Goal: Transaction & Acquisition: Purchase product/service

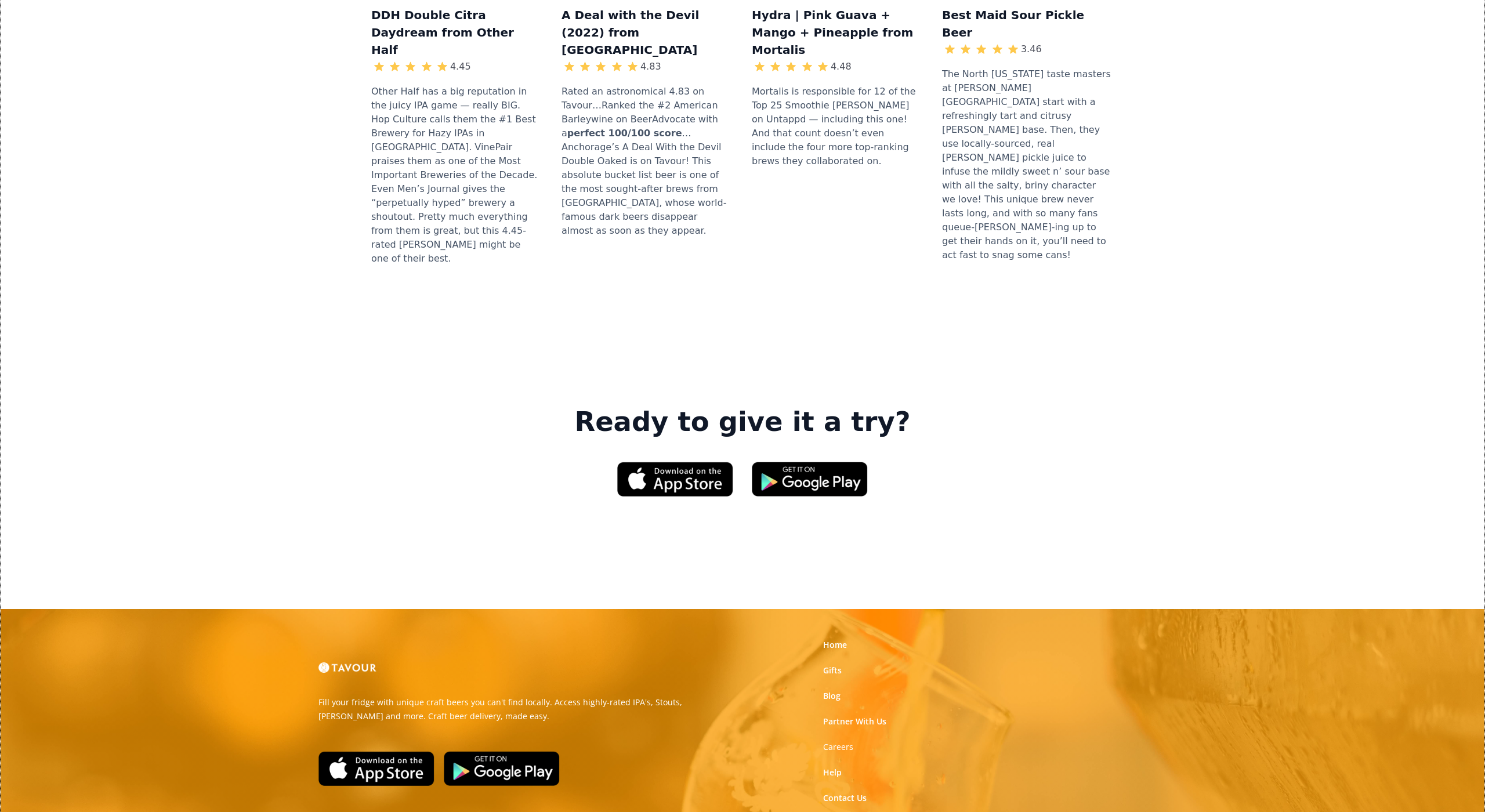
scroll to position [1494, 0]
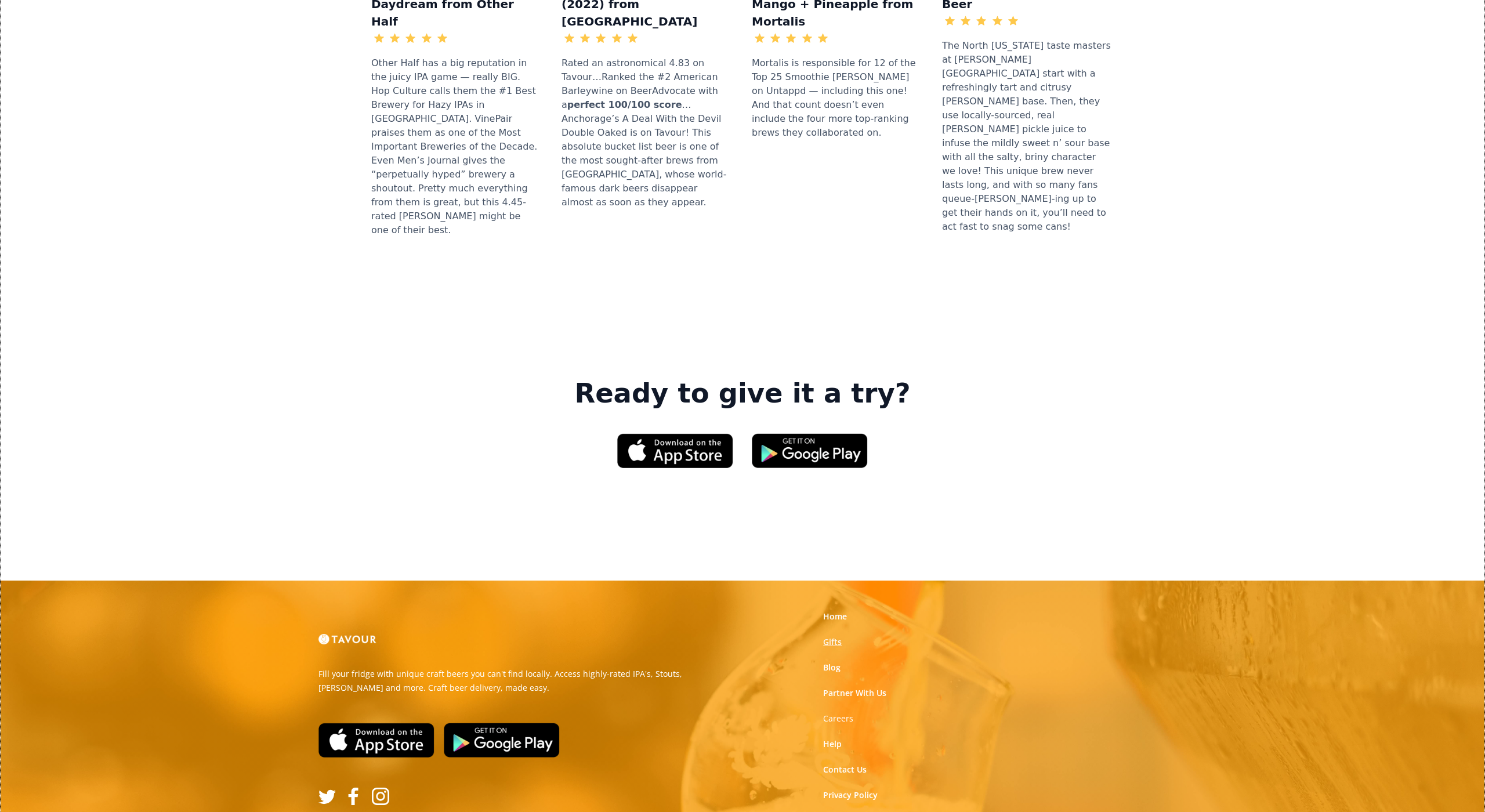
click at [830, 636] on link "Gifts" at bounding box center [832, 642] width 18 height 12
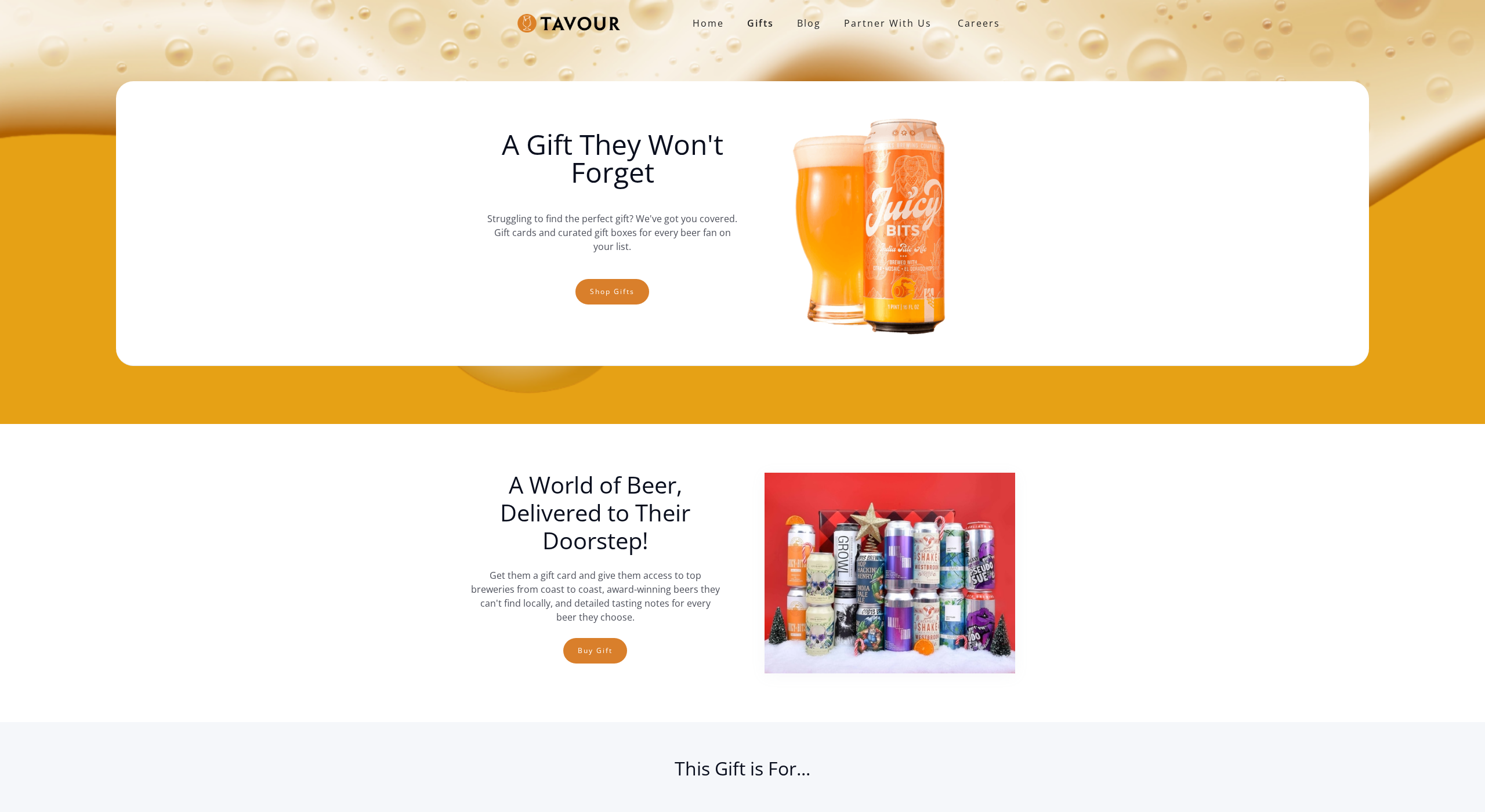
click at [830, 481] on img at bounding box center [889, 572] width 250 height 200
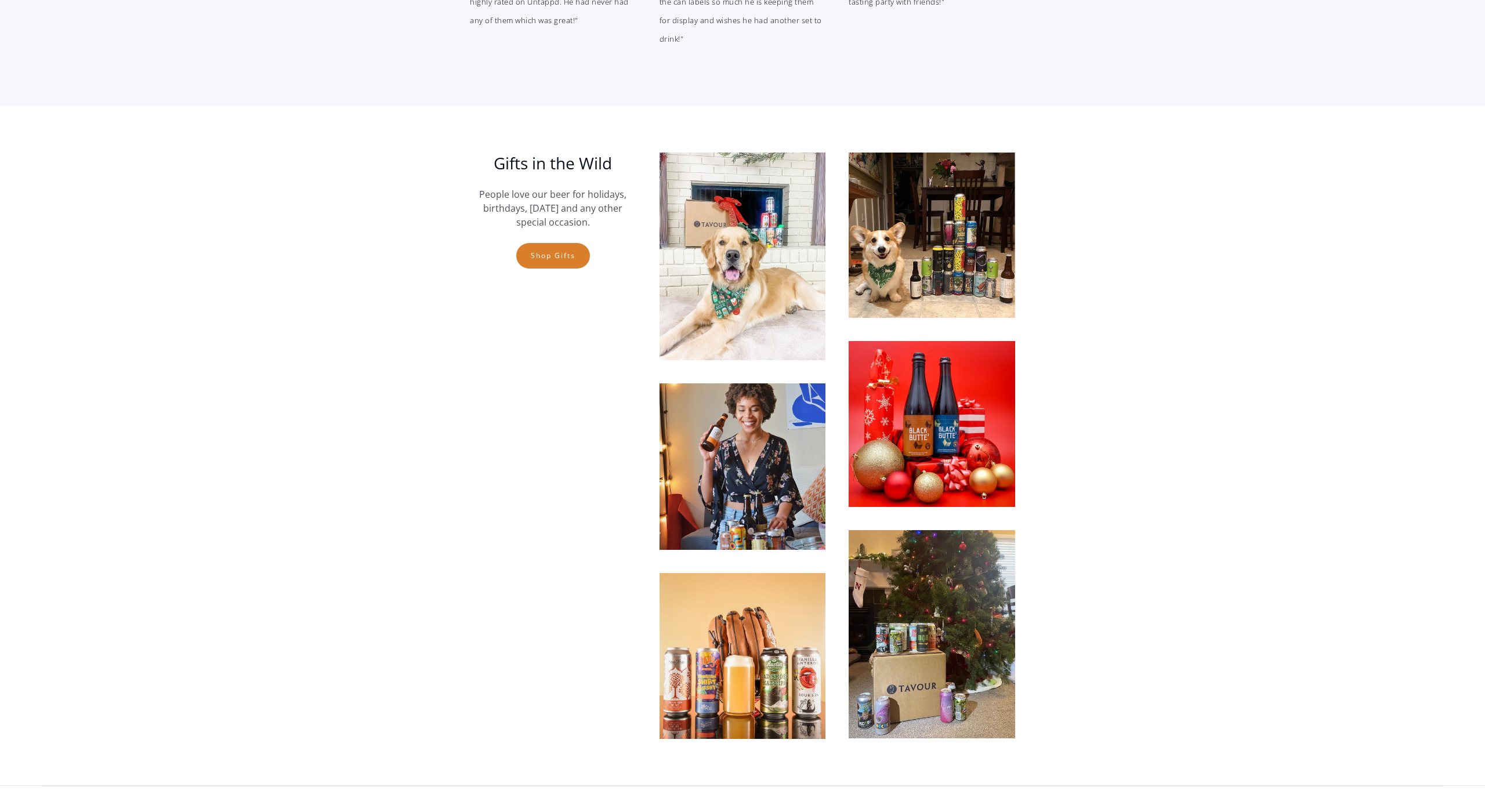
scroll to position [3078, 0]
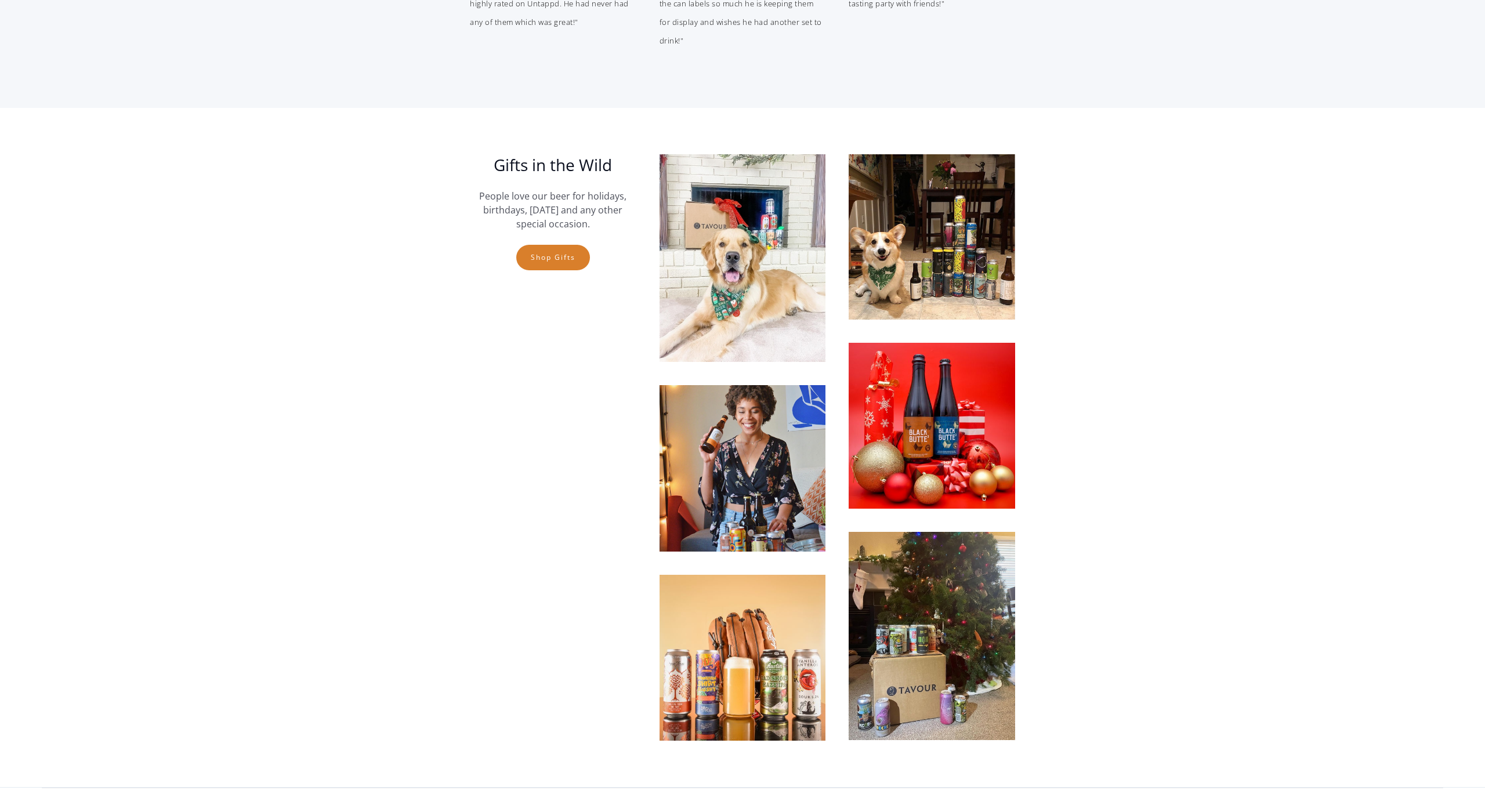
scroll to position [3003, 0]
